Goal: Information Seeking & Learning: Learn about a topic

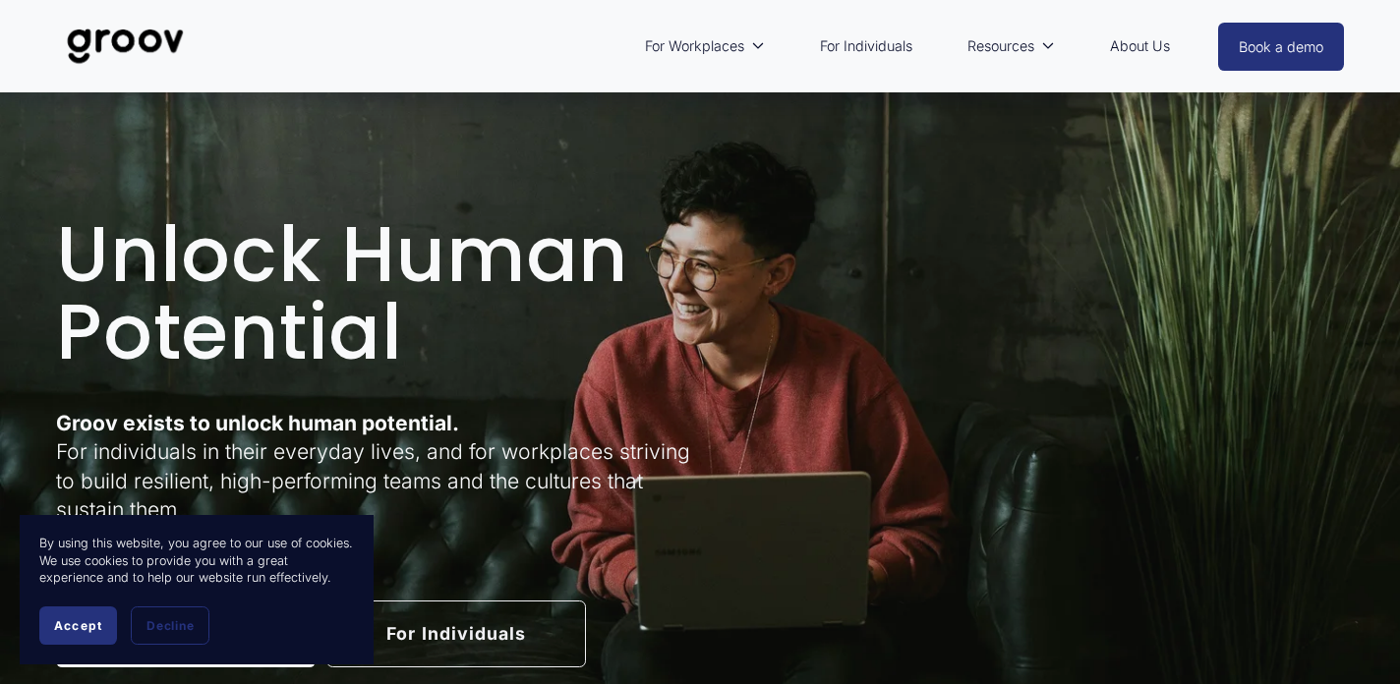
click at [1153, 41] on link "About Us" at bounding box center [1140, 46] width 80 height 45
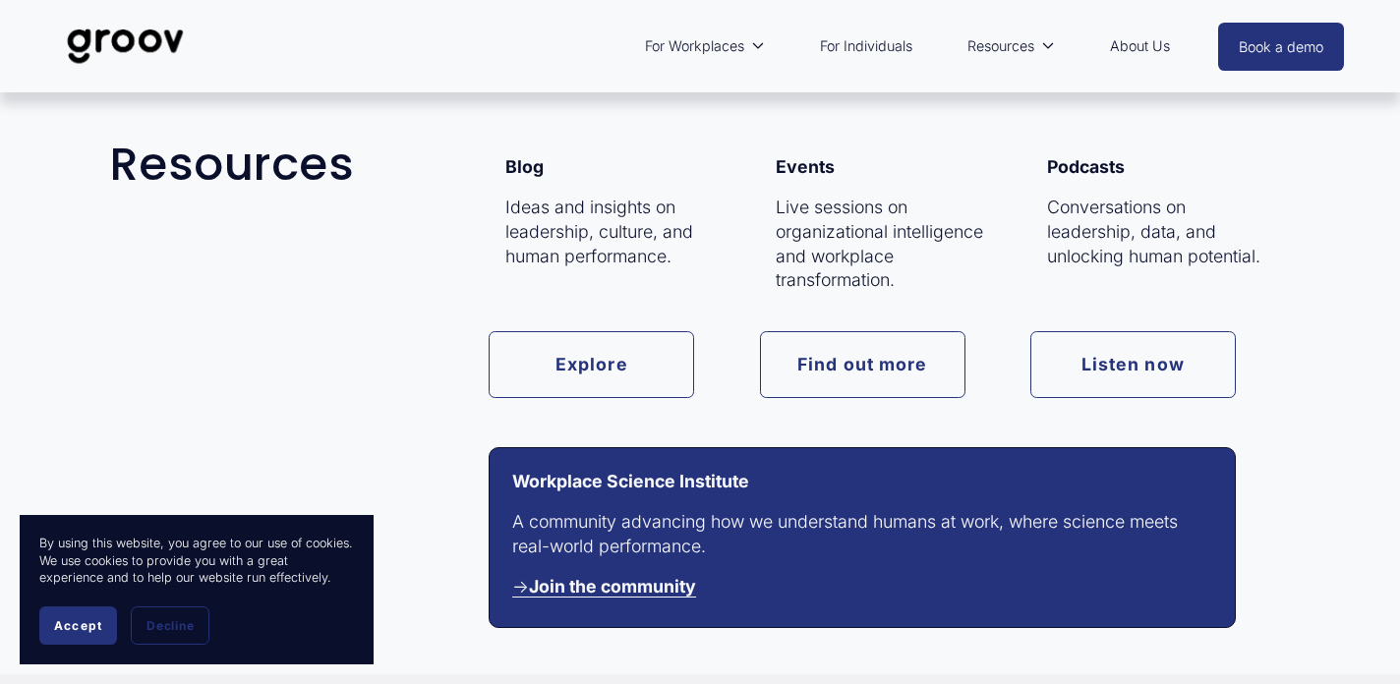
click at [1060, 366] on link "Listen now" at bounding box center [1132, 364] width 205 height 66
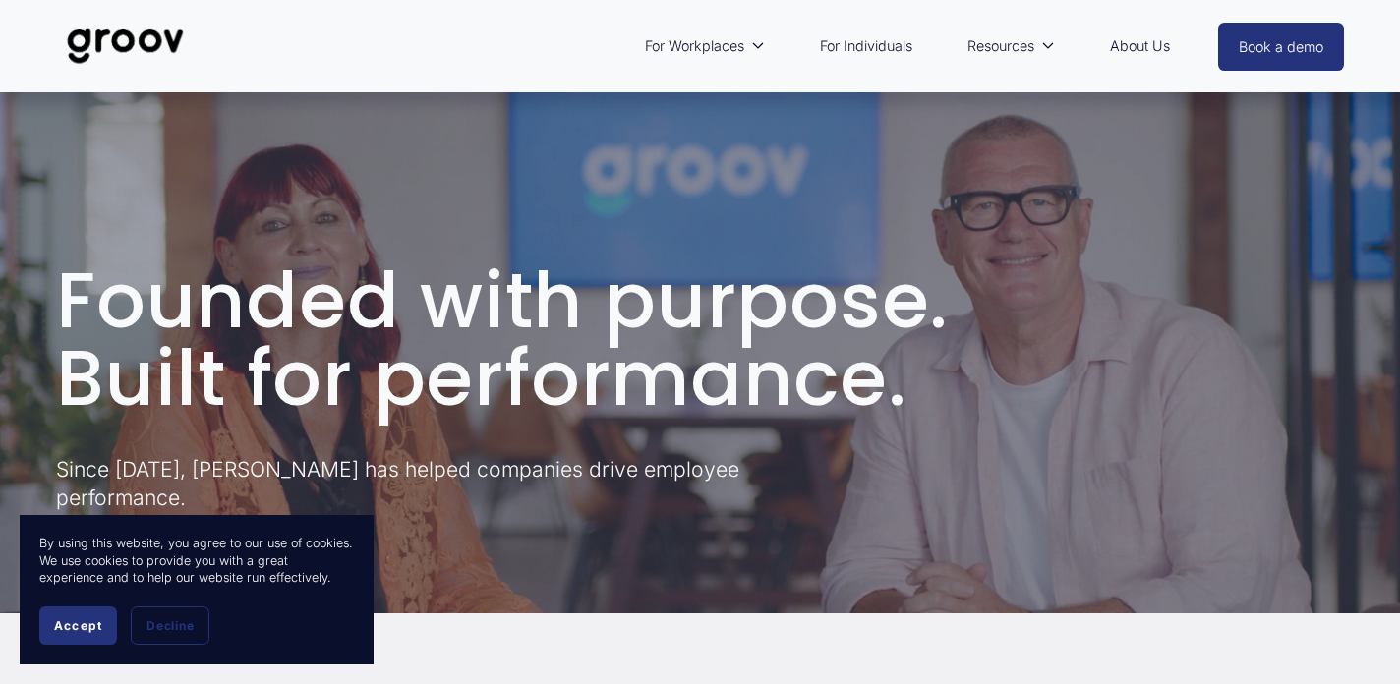
scroll to position [32, 0]
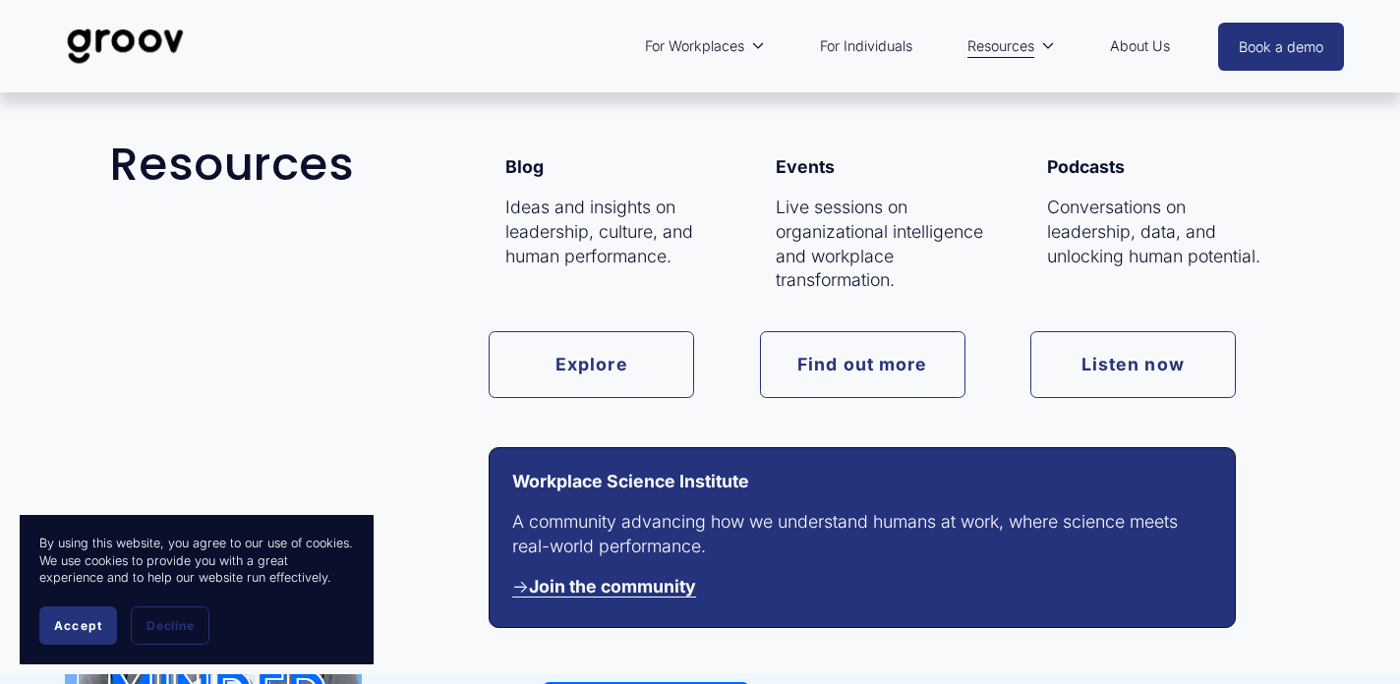
click at [869, 376] on link "Find out more" at bounding box center [862, 364] width 205 height 66
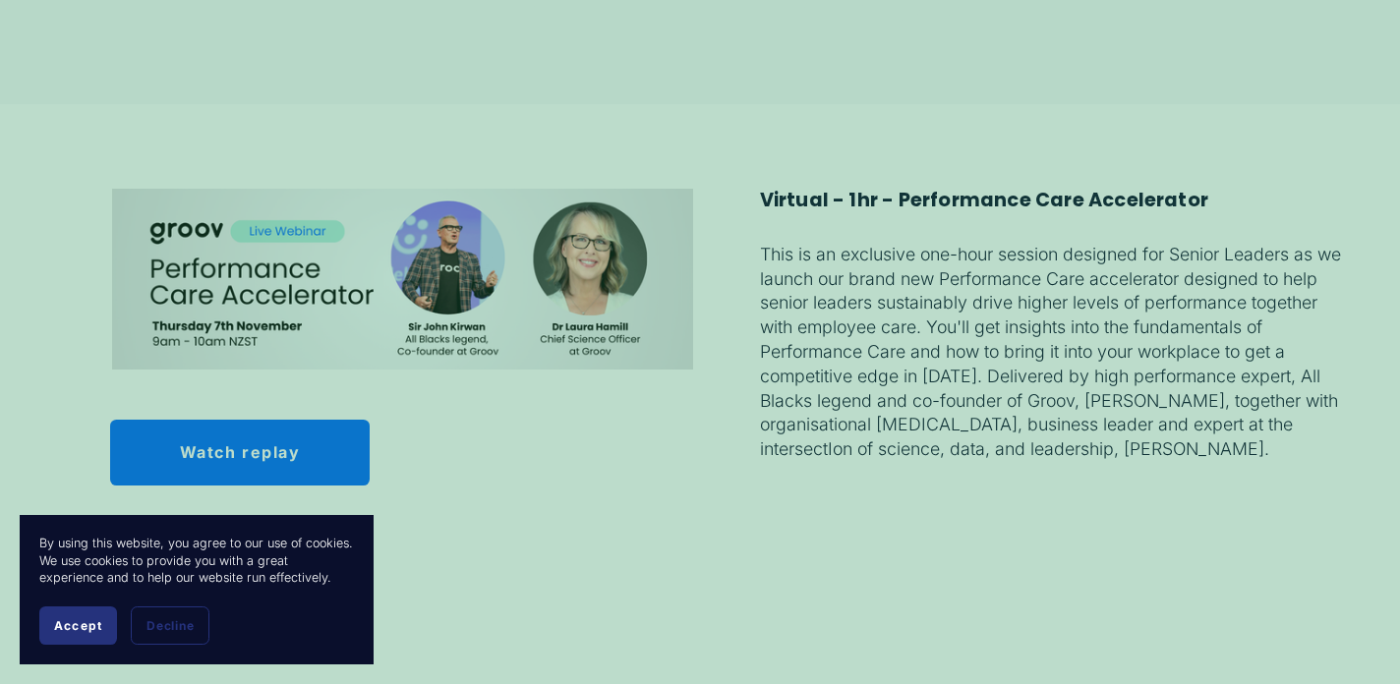
scroll to position [1500, 0]
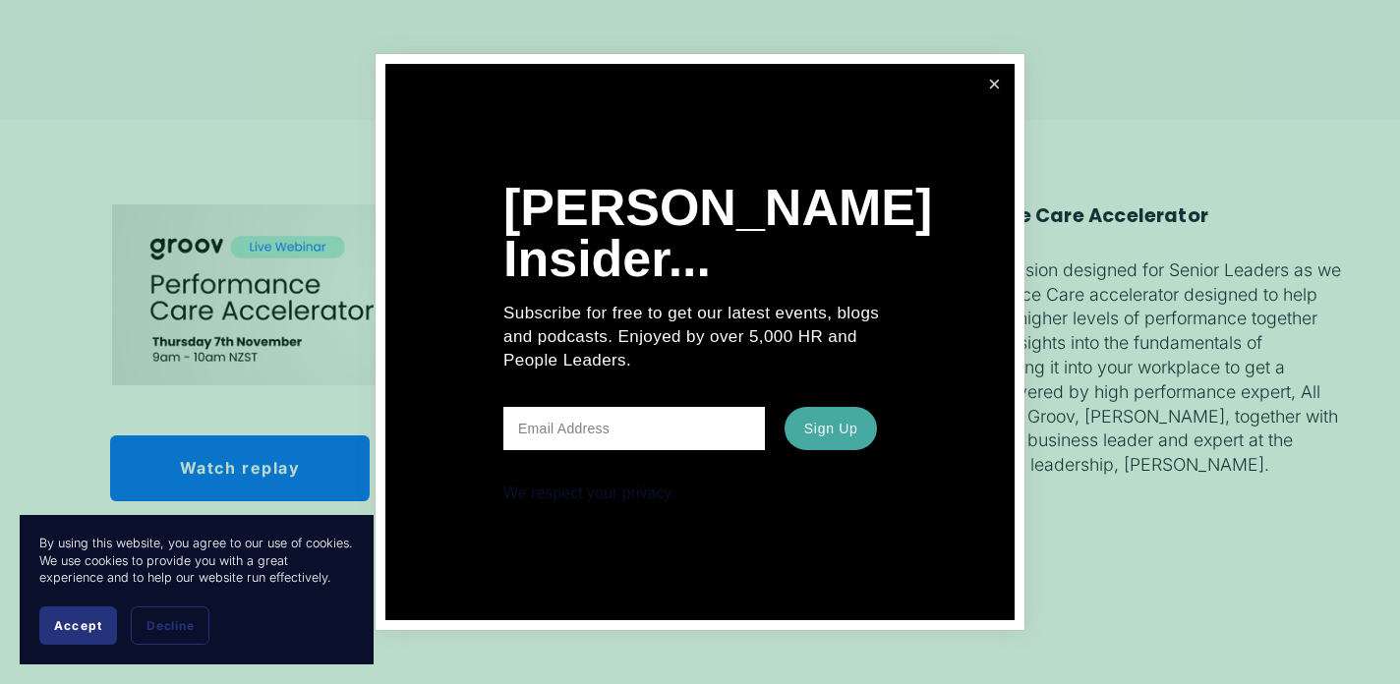
click at [992, 84] on link "Close" at bounding box center [994, 84] width 34 height 34
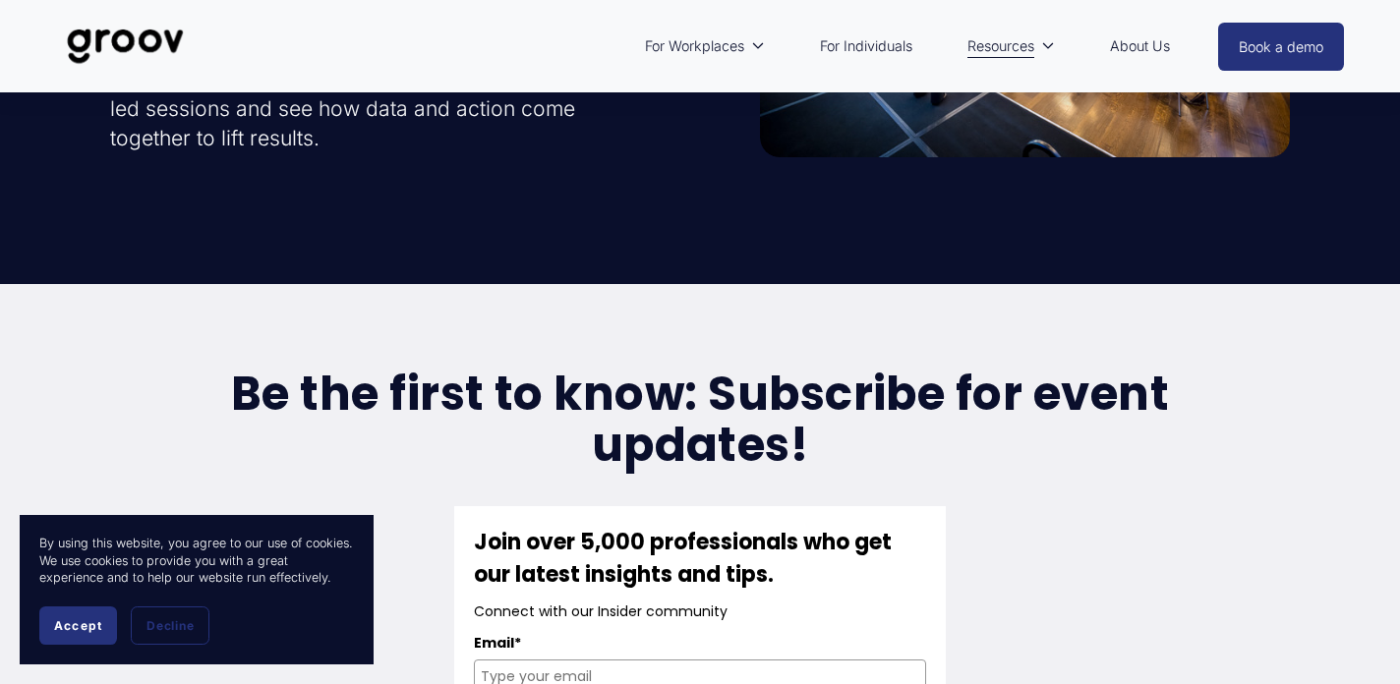
scroll to position [210, 0]
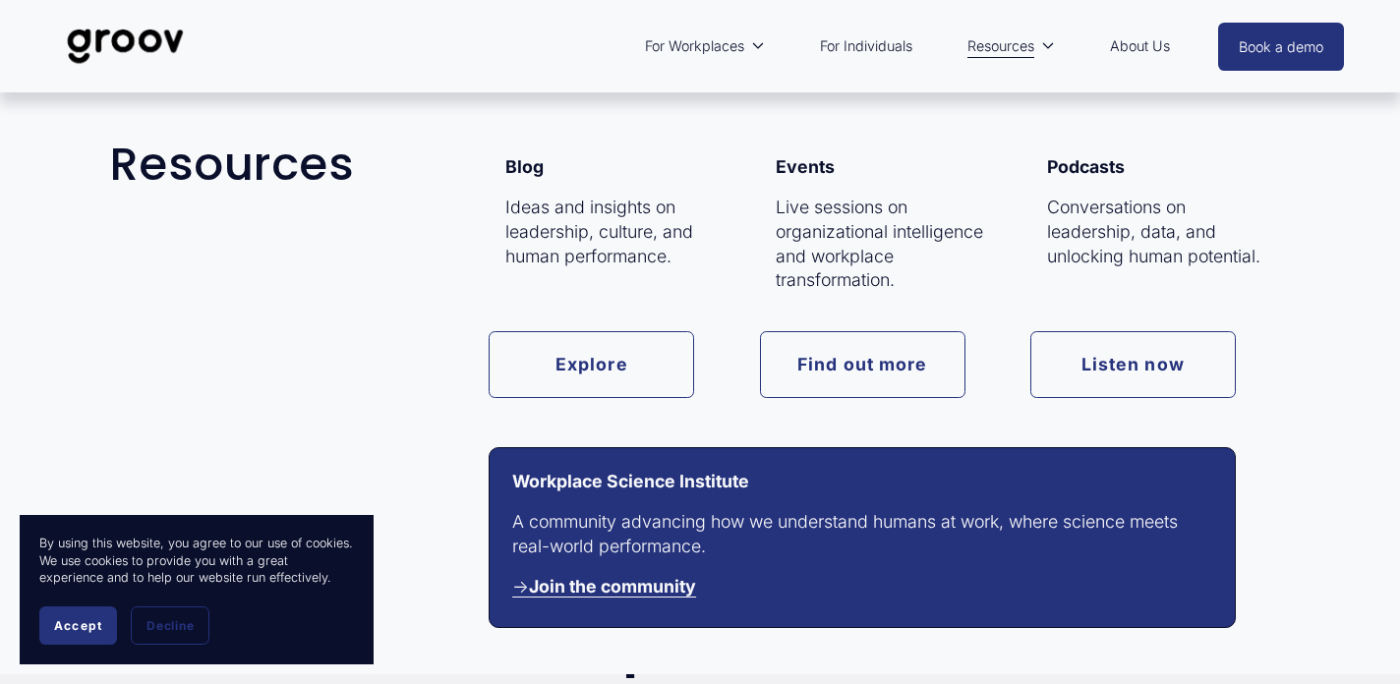
click at [646, 363] on link "Explore" at bounding box center [591, 364] width 205 height 66
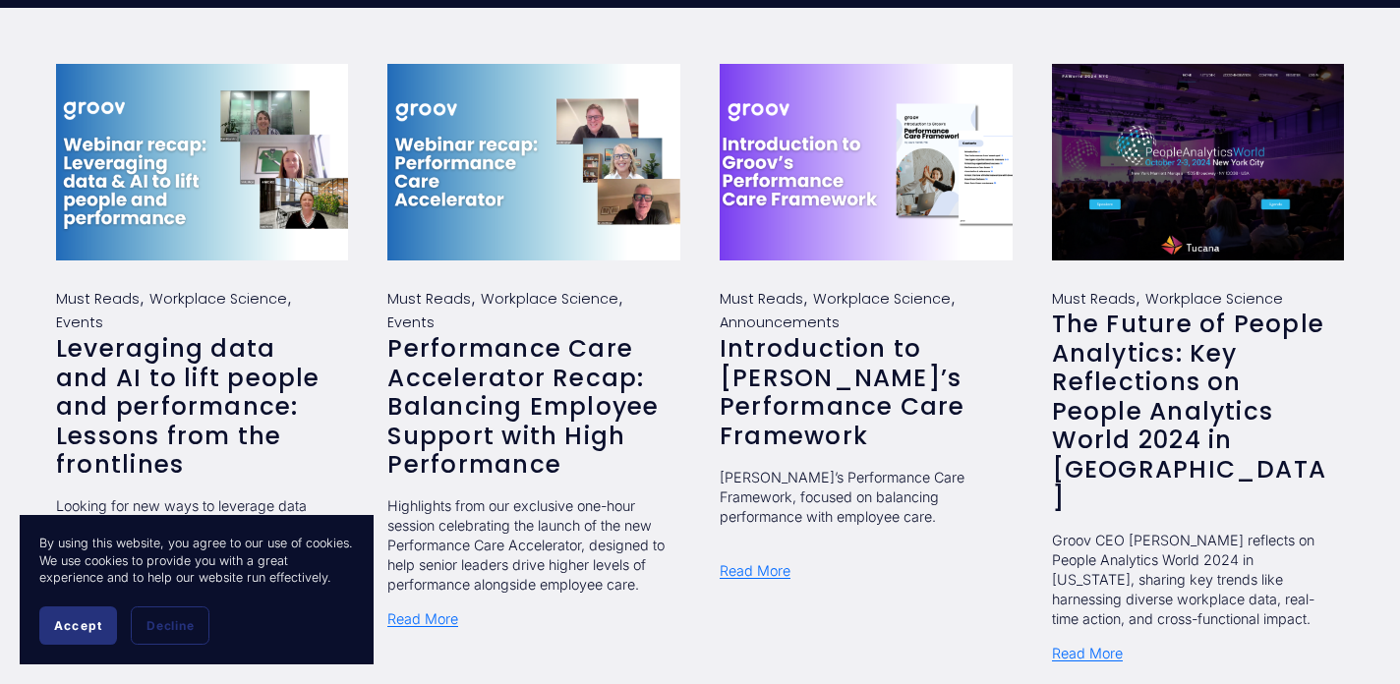
scroll to position [489, 0]
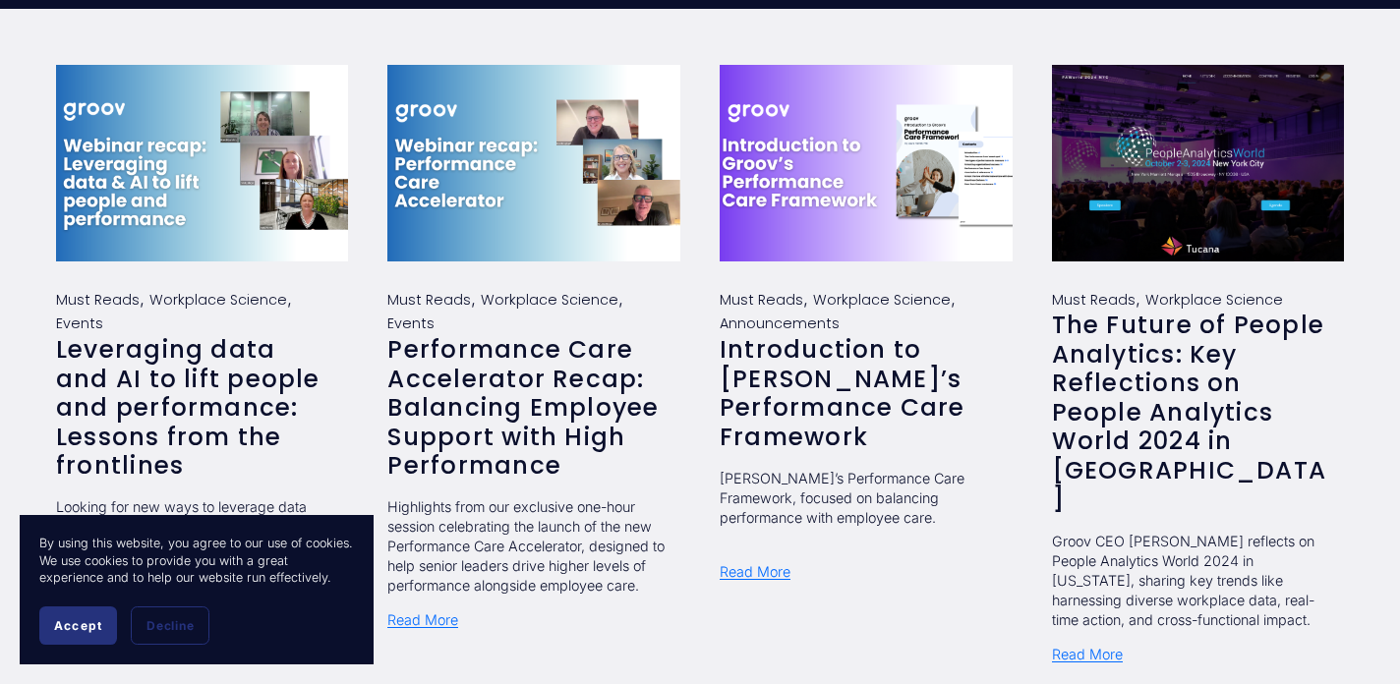
click at [200, 381] on link "Leveraging data and AI to lift people and performance: Lessons from the frontli…" at bounding box center [188, 407] width 264 height 150
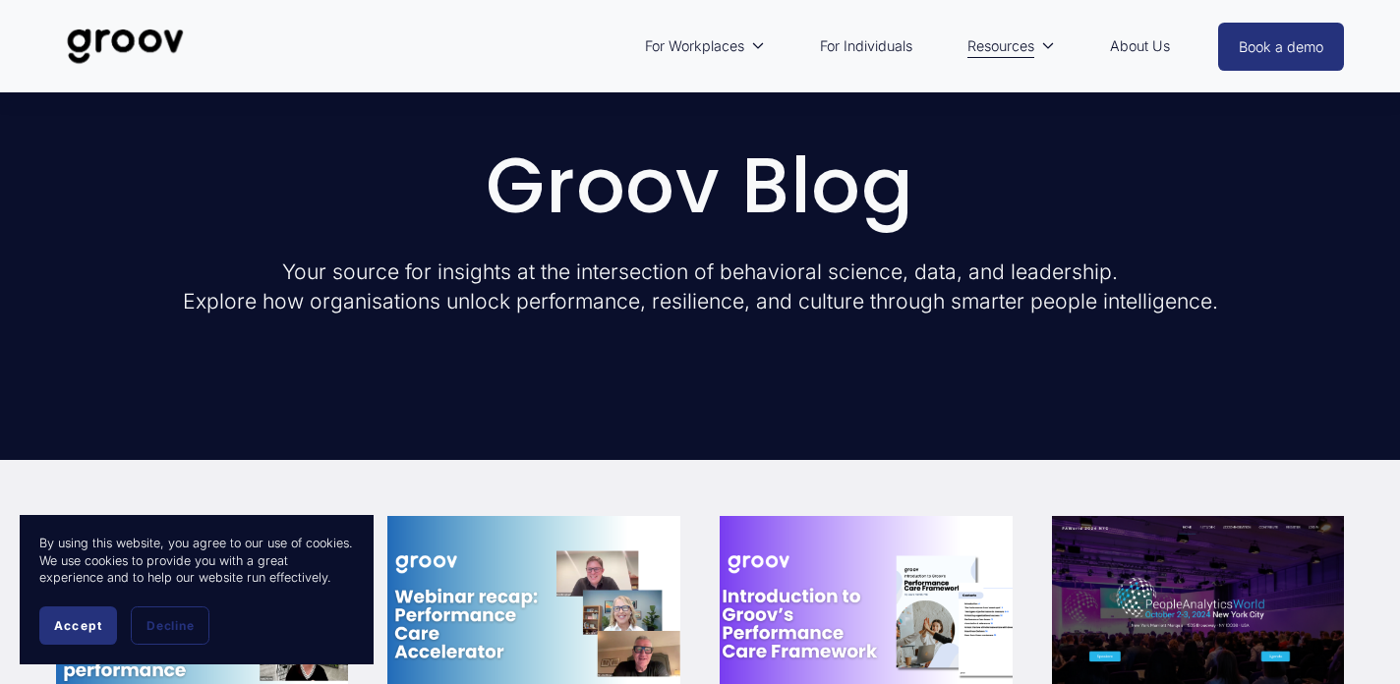
scroll to position [0, 0]
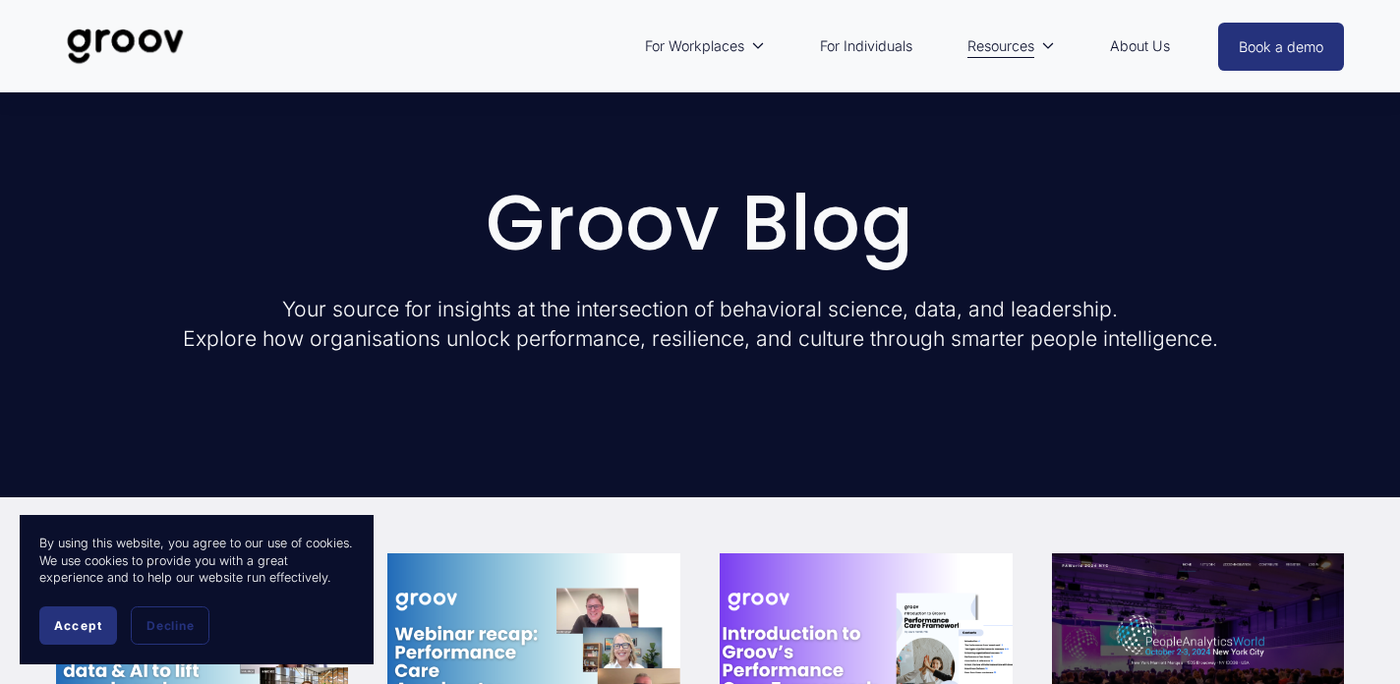
click at [872, 46] on link "For Individuals" at bounding box center [866, 46] width 112 height 45
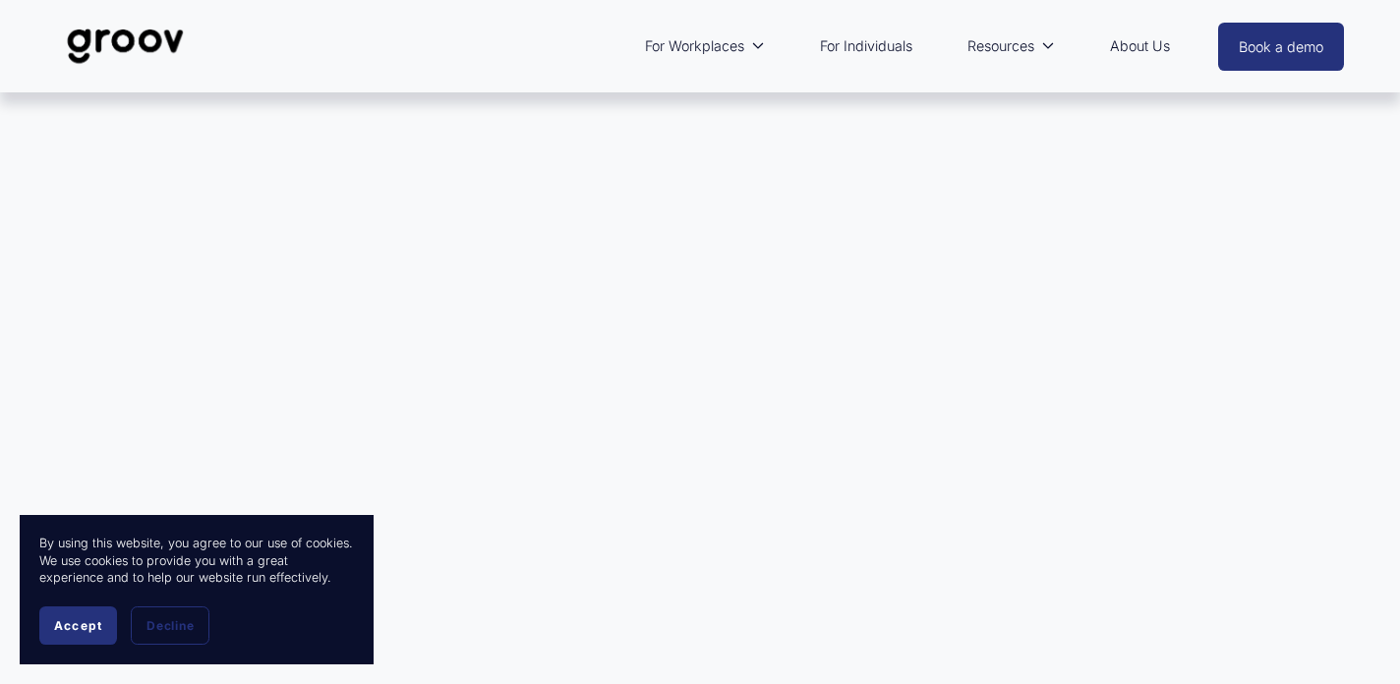
click at [115, 51] on img at bounding box center [125, 46] width 139 height 65
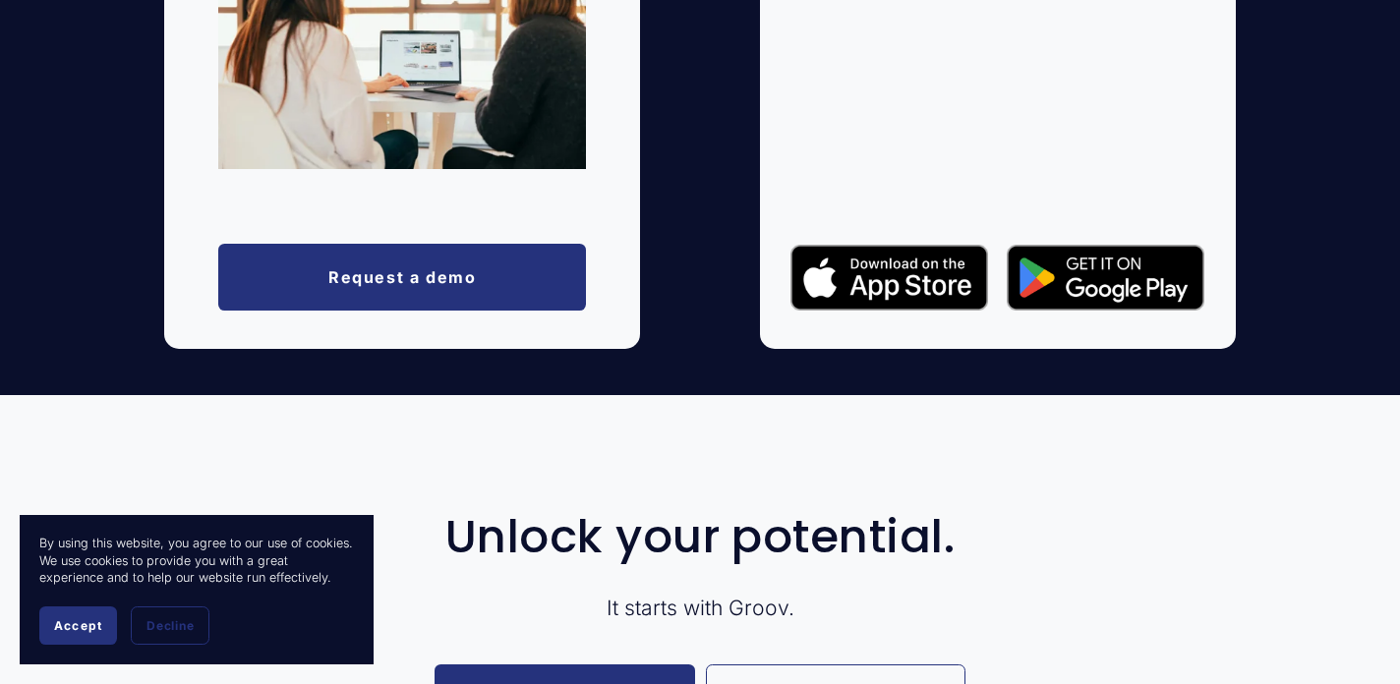
scroll to position [3448, 0]
